Goal: Information Seeking & Learning: Learn about a topic

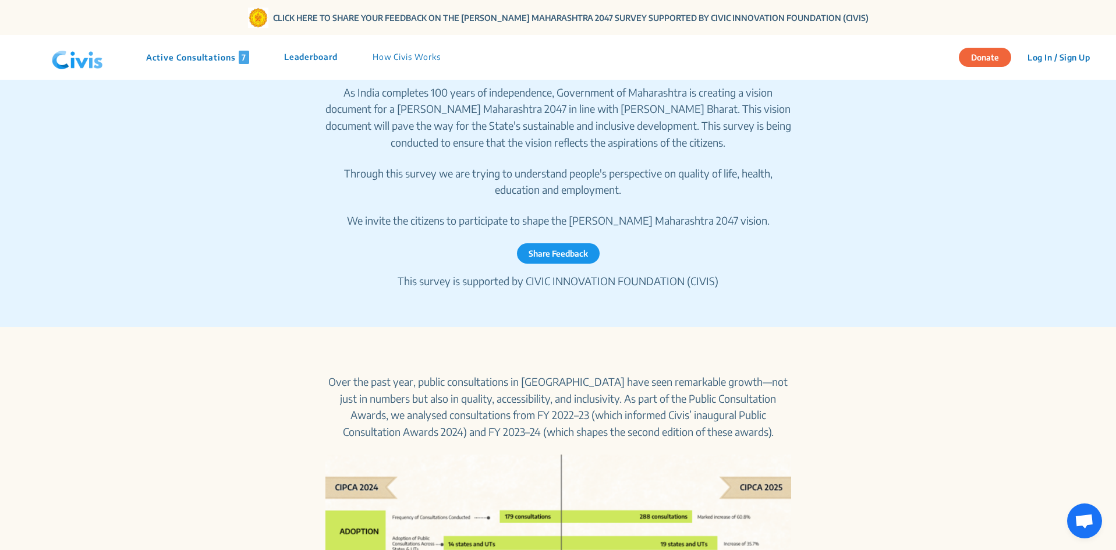
scroll to position [582, 0]
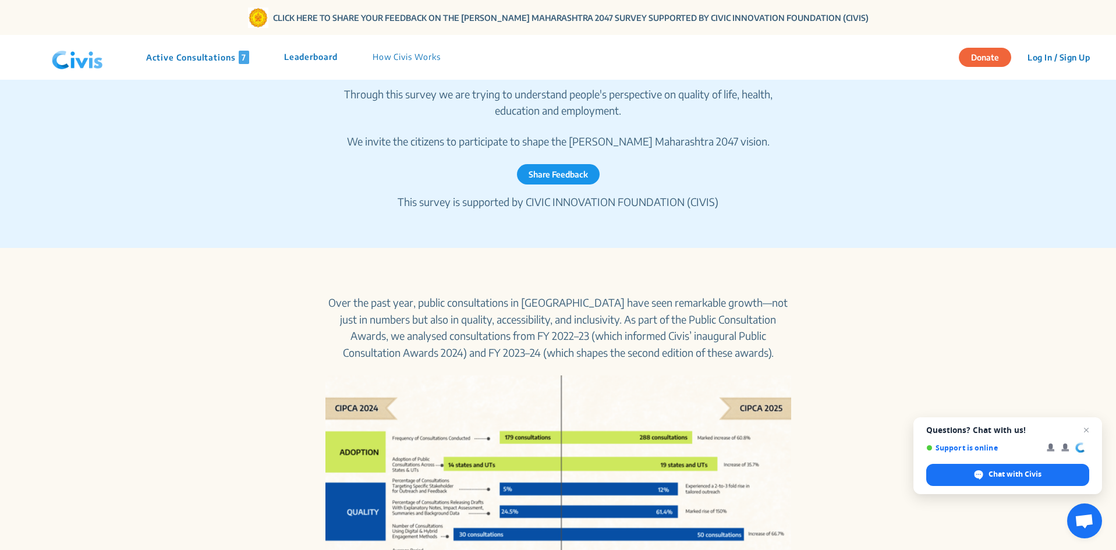
click at [204, 58] on p "Active Consultations 7" at bounding box center [197, 57] width 103 height 13
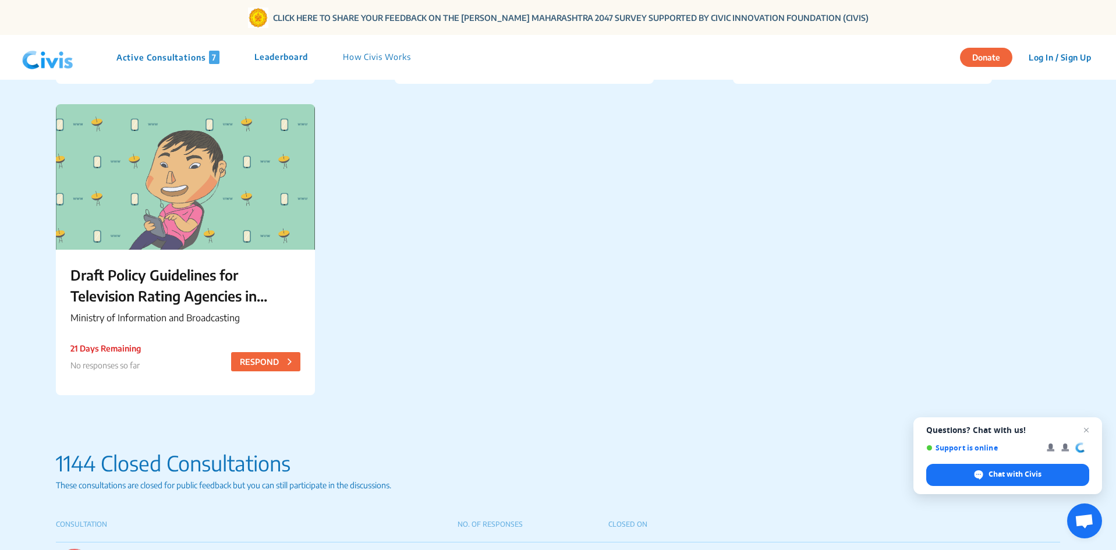
scroll to position [408, 0]
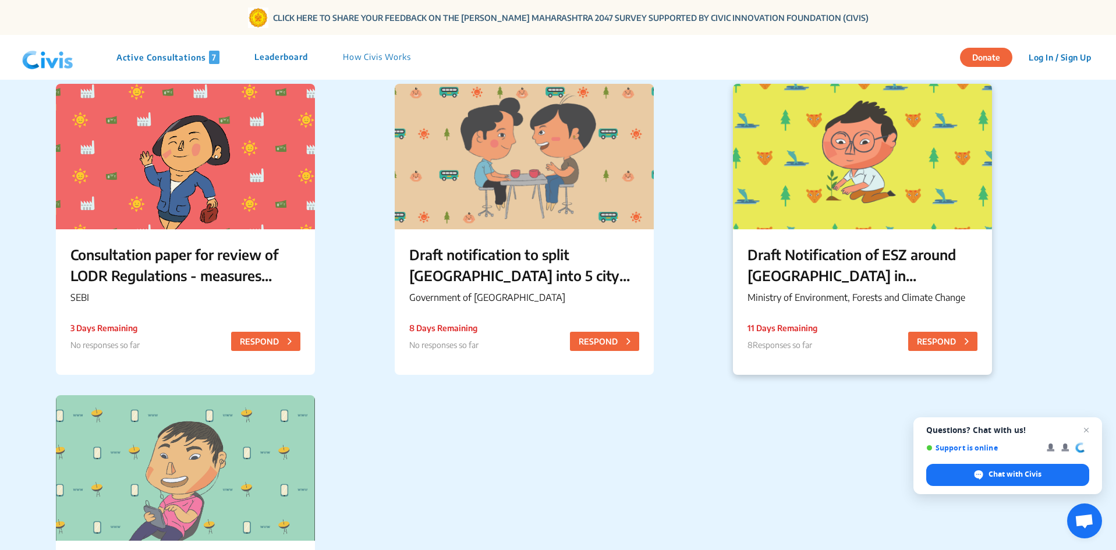
click at [863, 264] on p "Draft Notification of ESZ around [GEOGRAPHIC_DATA] in [GEOGRAPHIC_DATA]" at bounding box center [863, 265] width 230 height 42
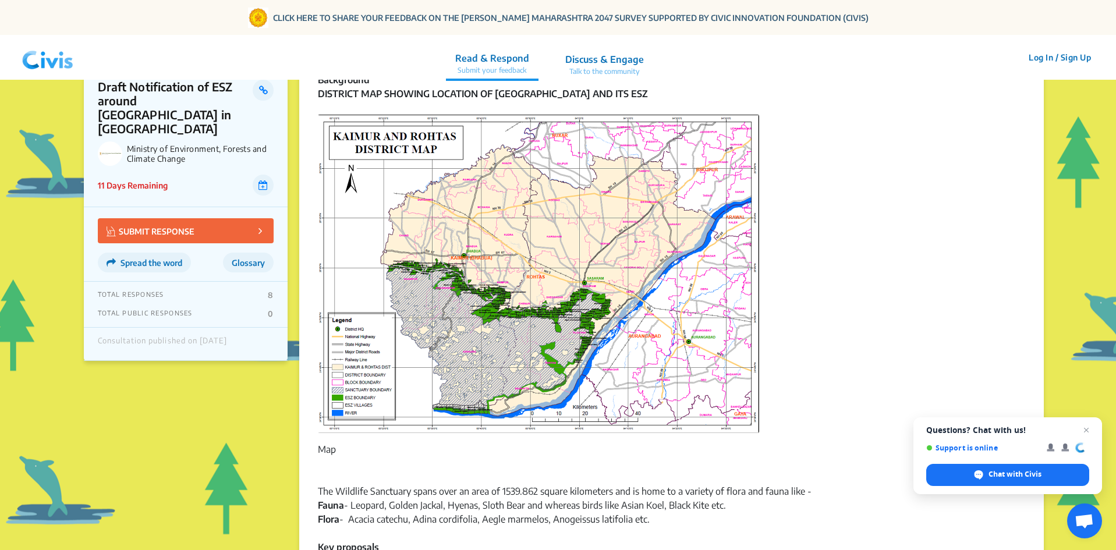
scroll to position [524, 0]
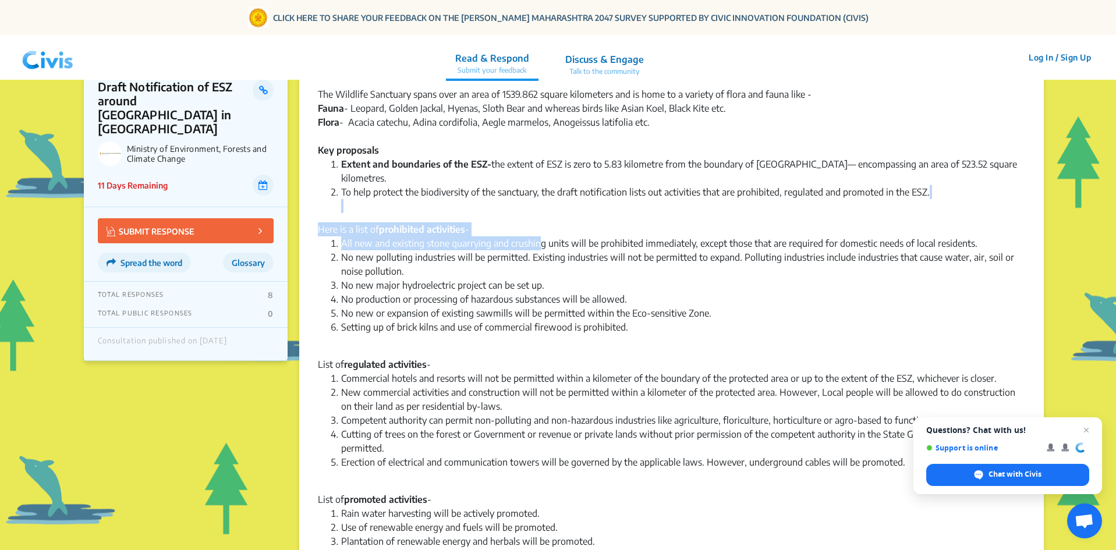
drag, startPoint x: 542, startPoint y: 245, endPoint x: 511, endPoint y: 206, distance: 49.7
click at [511, 206] on div "The Ministry of Environment, Forest and Climate Change (MoEFCC) has issued this…" at bounding box center [671, 231] width 707 height 1250
click at [511, 206] on li "To help protect the biodiversity of the sanctuary, the draft notification lists…" at bounding box center [683, 199] width 684 height 28
drag, startPoint x: 511, startPoint y: 206, endPoint x: 644, endPoint y: 330, distance: 182.1
click at [644, 330] on div "The Ministry of Environment, Forest and Climate Change (MoEFCC) has issued this…" at bounding box center [671, 231] width 707 height 1250
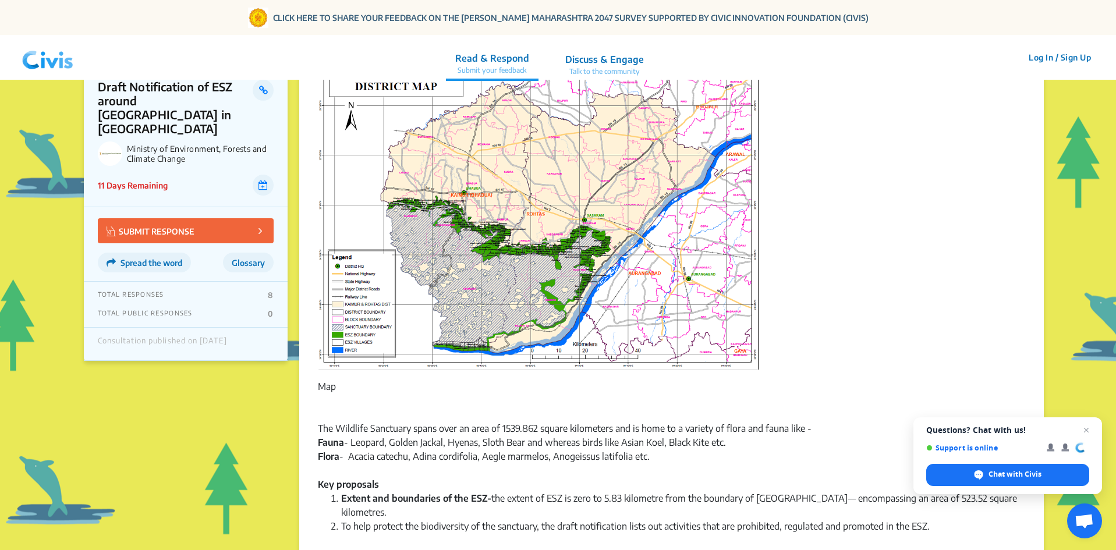
scroll to position [0, 0]
